Goal: Task Accomplishment & Management: Complete application form

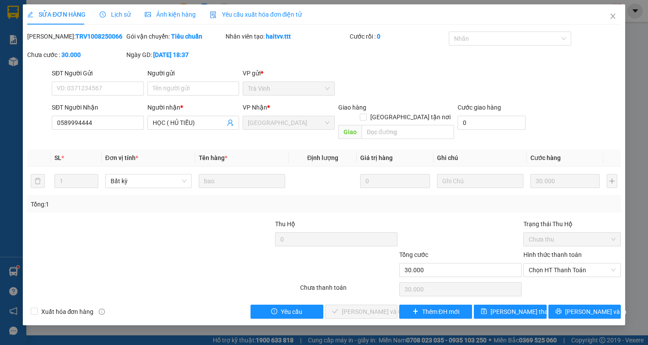
click at [576, 269] on div "Hình thức thanh toán Chọn HT Thanh Toán" at bounding box center [571, 265] width 97 height 31
click at [577, 264] on span "Chọn HT Thanh Toán" at bounding box center [571, 270] width 87 height 13
click at [578, 282] on div "Tại văn phòng" at bounding box center [571, 279] width 87 height 10
type input "0"
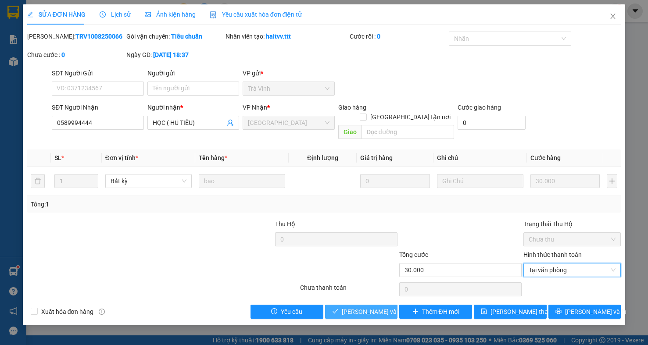
click at [376, 305] on button "[PERSON_NAME] và Giao hàng" at bounding box center [361, 312] width 73 height 14
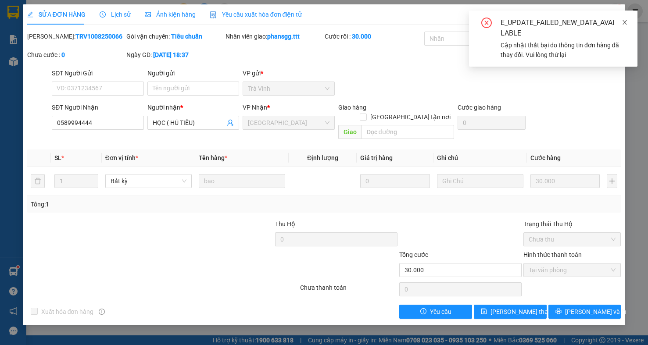
click at [627, 20] on icon "close" at bounding box center [624, 22] width 6 height 6
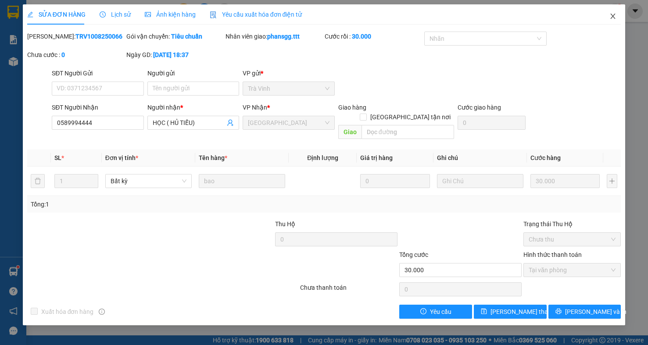
click at [615, 14] on icon "close" at bounding box center [613, 16] width 5 height 5
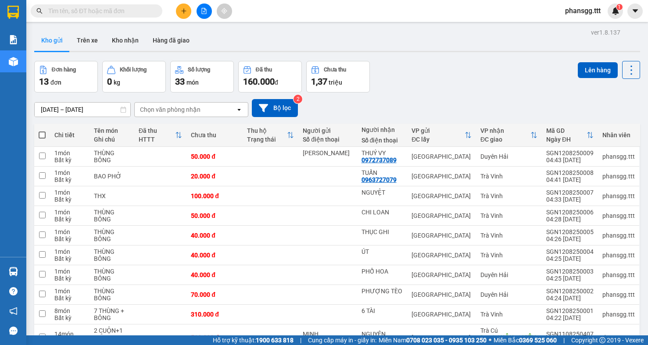
click at [98, 13] on input "text" at bounding box center [100, 11] width 104 height 10
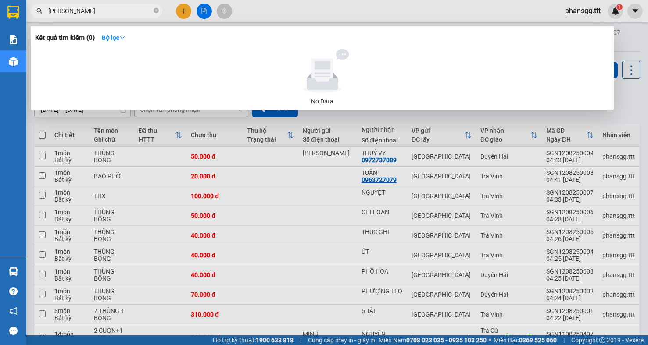
click at [62, 10] on input "[PERSON_NAME]" at bounding box center [100, 11] width 104 height 10
click at [63, 11] on input "[PERSON_NAME]" at bounding box center [100, 11] width 104 height 10
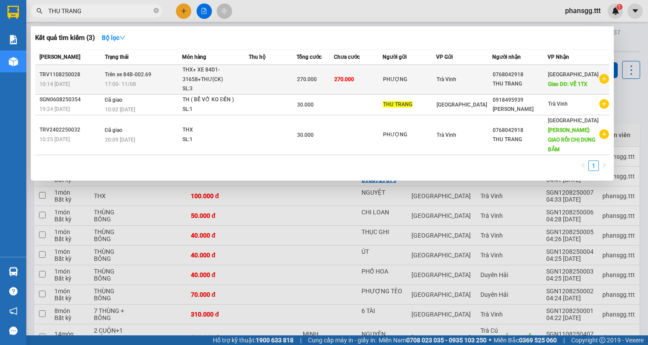
type input "THU TRANG"
click at [403, 85] on td "PHƯỢNG" at bounding box center [408, 80] width 53 height 30
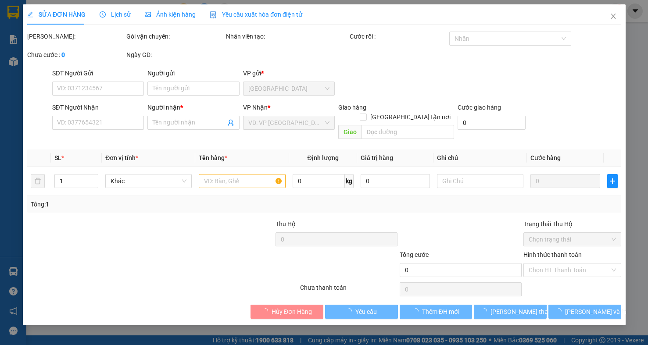
type input "PHƯỢNG"
type input "0768042918"
type input "THU TRANG"
type input "VỀ 1TX"
type input "270.000"
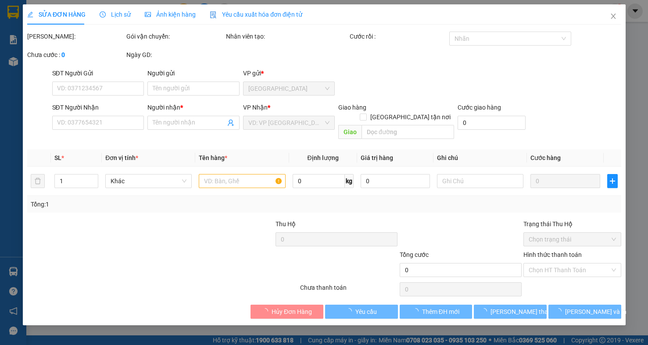
type input "270.000"
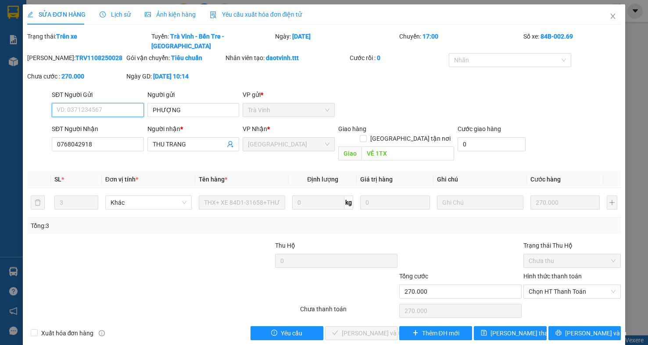
drag, startPoint x: 571, startPoint y: 53, endPoint x: 647, endPoint y: 323, distance: 280.3
click at [619, 104] on div "Total Paid Fee 0 Total UnPaid Fee 270.000 Cash Collection Total Fee Trạng thái:…" at bounding box center [324, 186] width 594 height 309
